Goal: Task Accomplishment & Management: Use online tool/utility

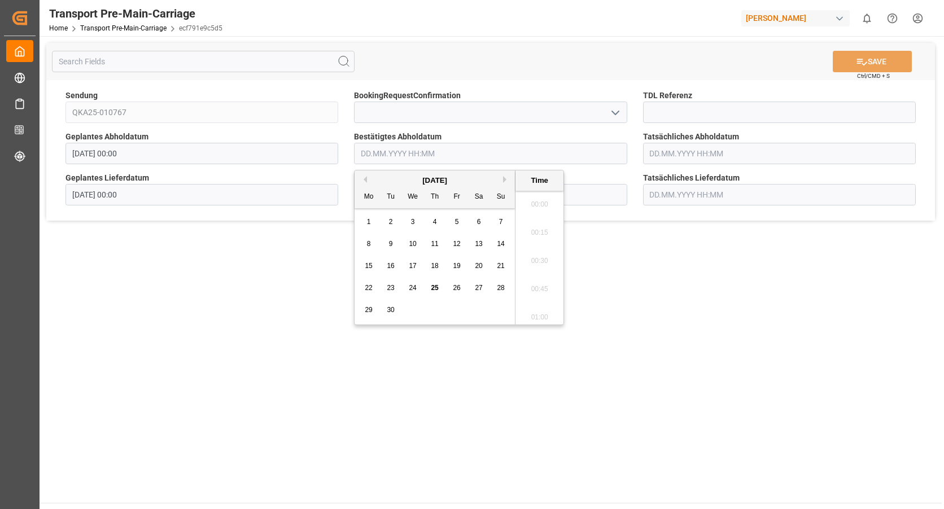
click at [403, 156] on input "text" at bounding box center [490, 153] width 273 height 21
type input "2909"
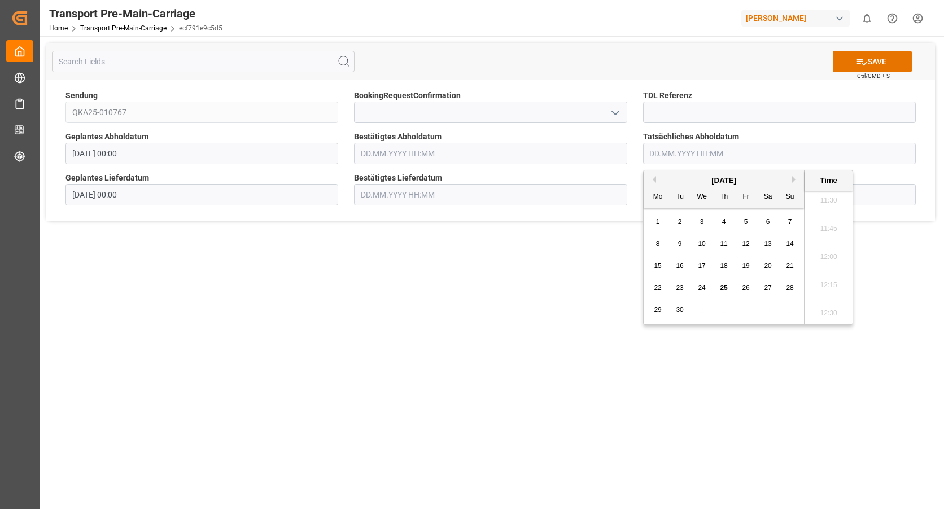
click at [403, 156] on input "text" at bounding box center [490, 153] width 273 height 21
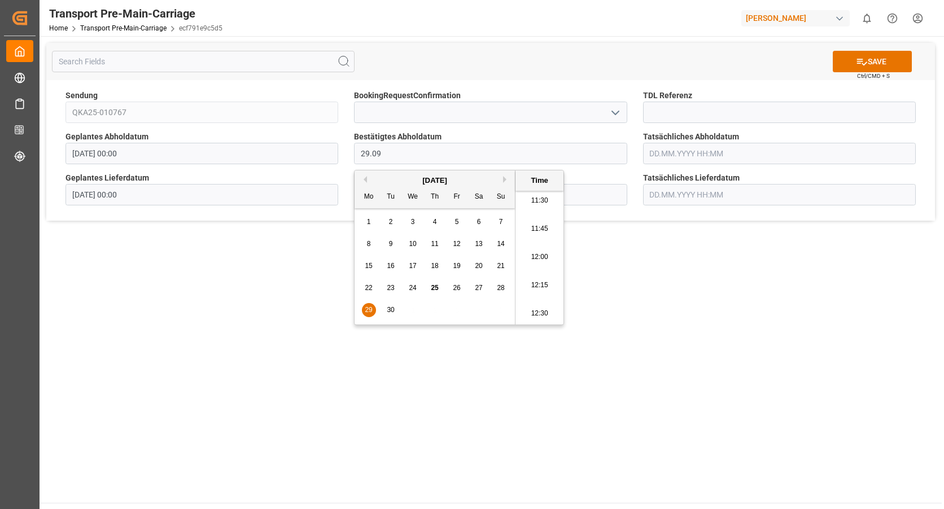
type input "[DATE] 00:00"
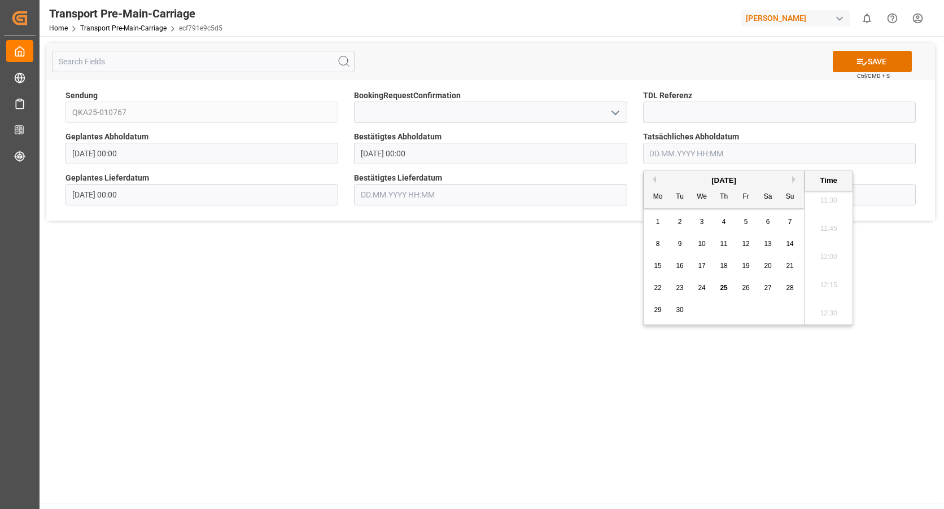
click at [406, 192] on input "text" at bounding box center [490, 194] width 273 height 21
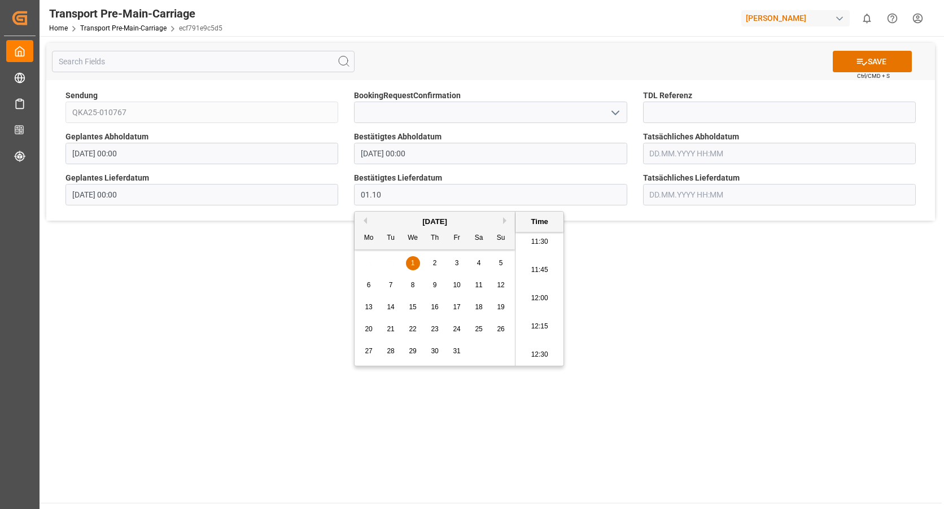
type input "[DATE] 00:00"
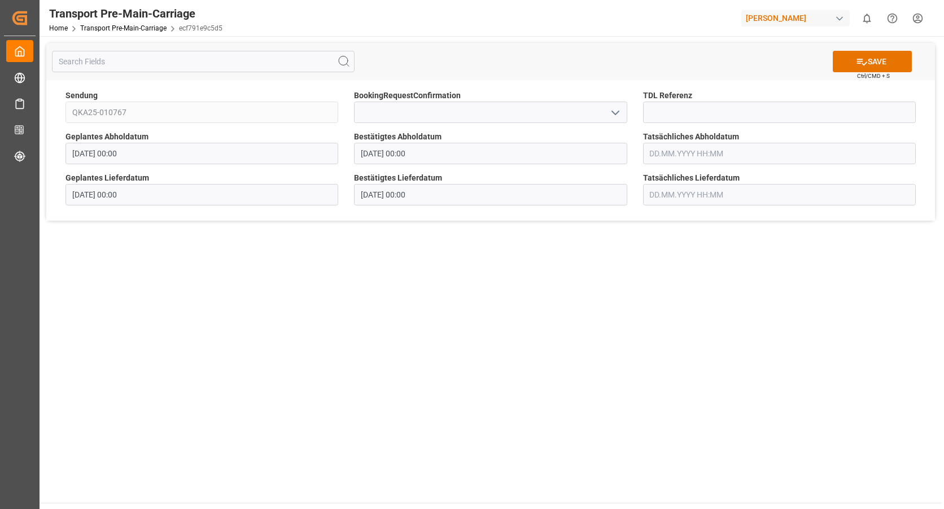
scroll to position [122, 0]
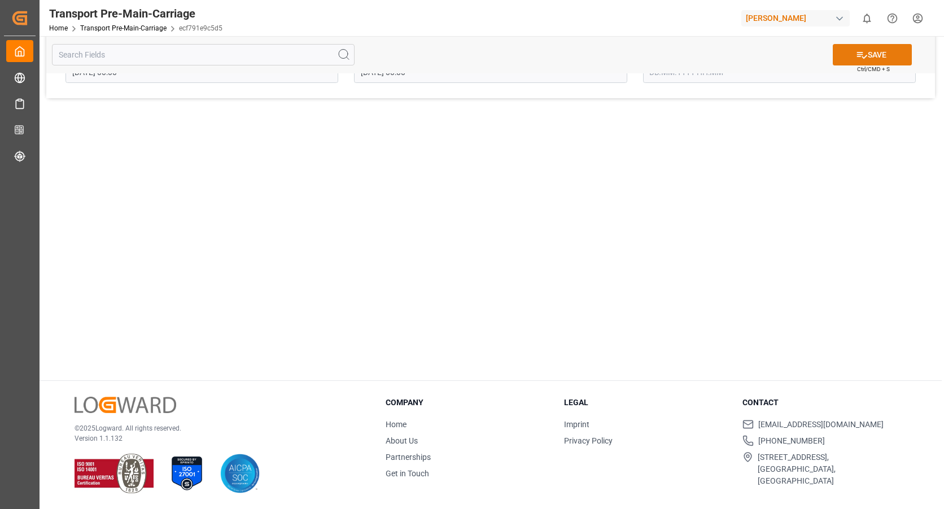
click at [849, 60] on button "SAVE" at bounding box center [872, 54] width 79 height 21
